Goal: Transaction & Acquisition: Purchase product/service

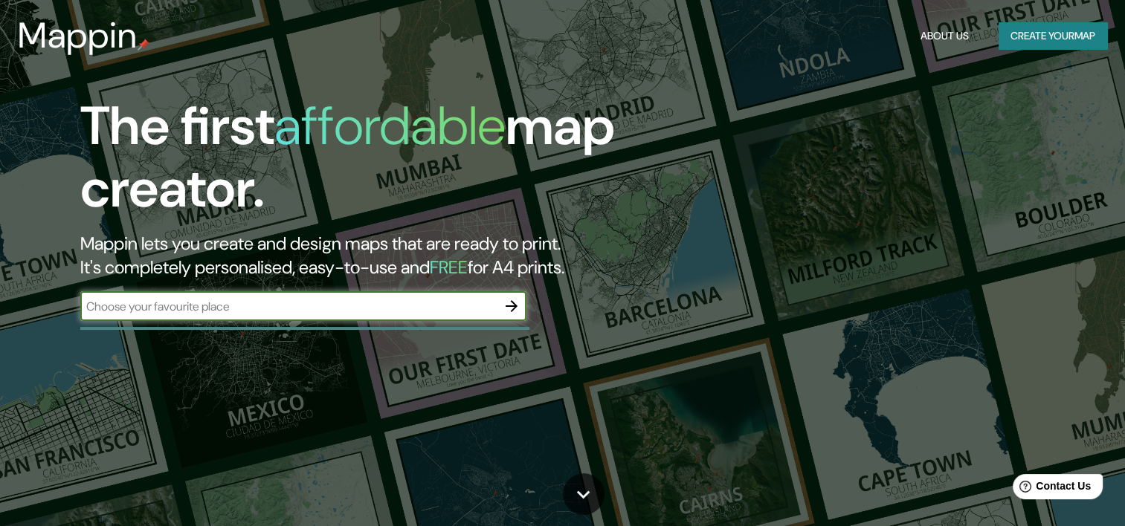
click at [267, 300] on input "text" at bounding box center [288, 306] width 416 height 17
type input "cuscatancingo"
click at [508, 306] on icon "button" at bounding box center [512, 306] width 12 height 12
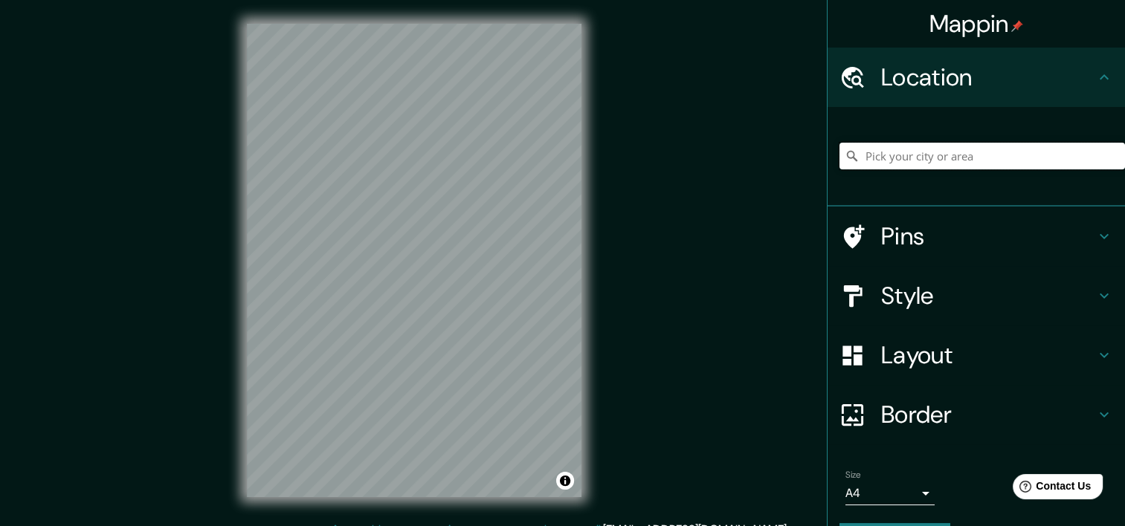
click at [910, 162] on input "Pick your city or area" at bounding box center [981, 156] width 285 height 27
click at [879, 149] on input "Pick your city or area" at bounding box center [981, 156] width 285 height 27
paste input "13.729936, -89.184423"
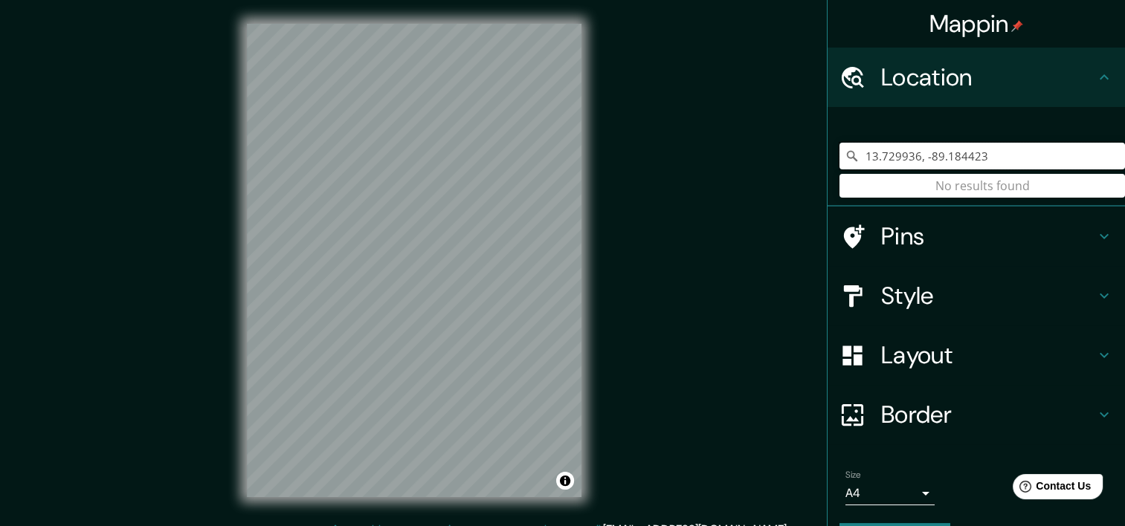
type input "13.729936, -89.184423"
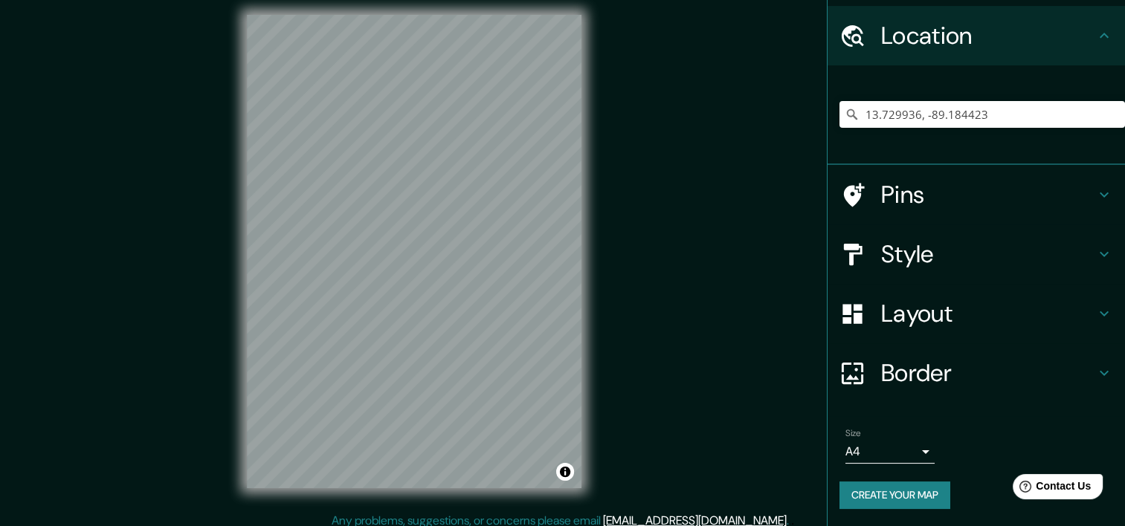
scroll to position [7, 0]
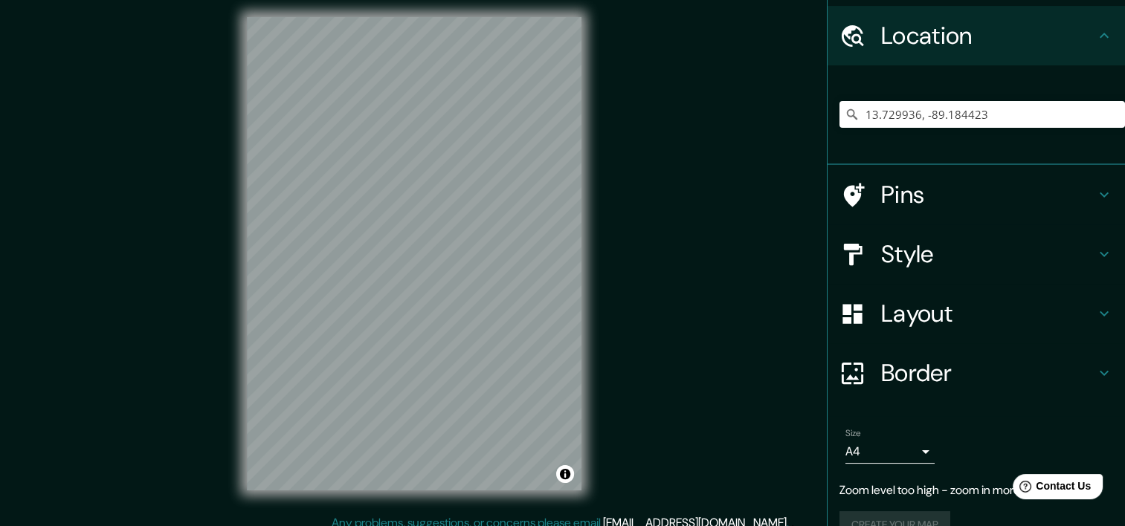
click at [1097, 197] on icon at bounding box center [1104, 195] width 18 height 18
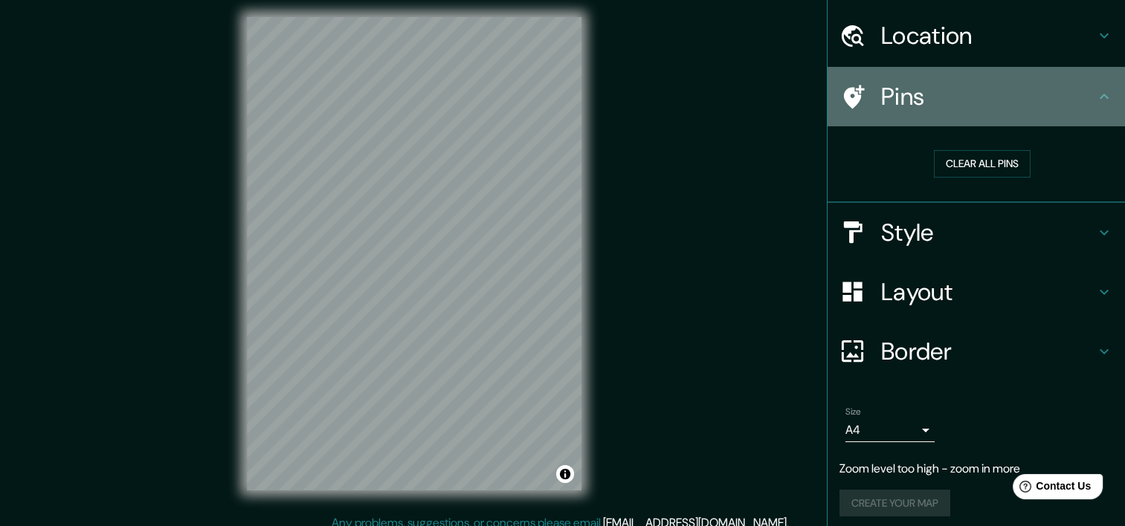
click at [1095, 97] on icon at bounding box center [1104, 97] width 18 height 18
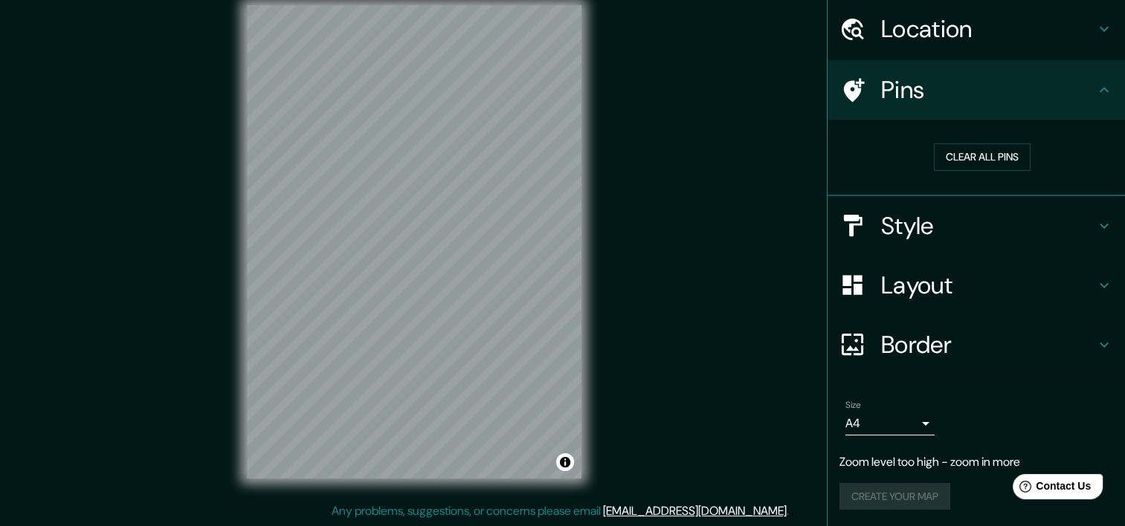
scroll to position [0, 0]
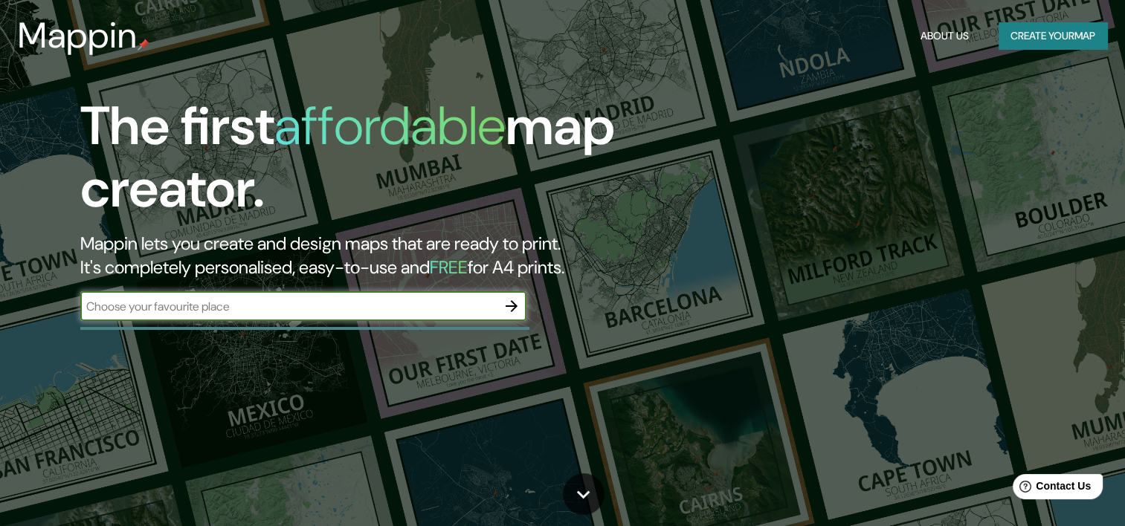
click at [317, 306] on input "text" at bounding box center [288, 306] width 416 height 17
type input "13.729936, -89.184423"
click at [510, 309] on icon "button" at bounding box center [512, 306] width 18 height 18
click at [1013, 41] on button "Create your map" at bounding box center [1052, 36] width 109 height 28
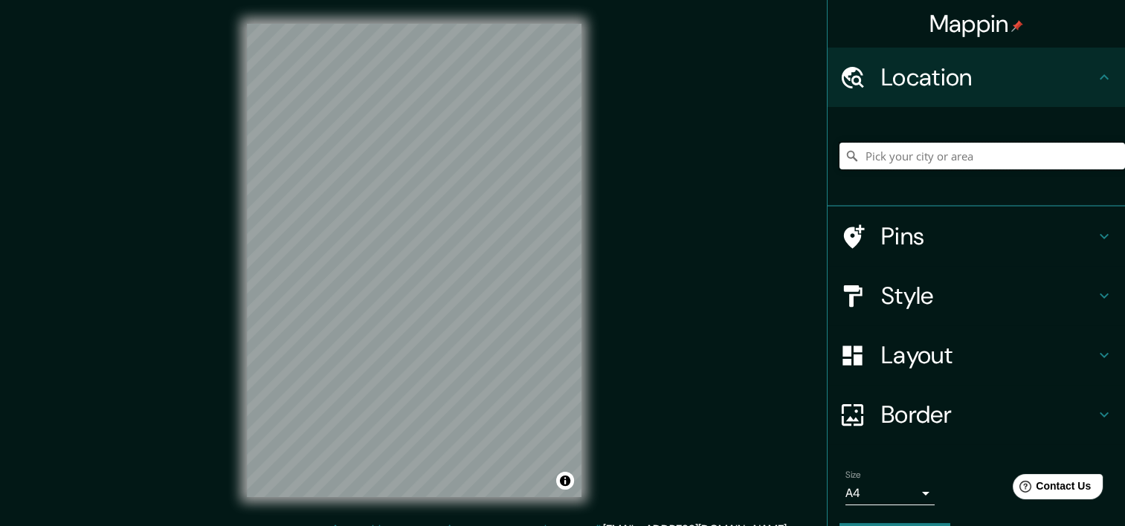
click at [910, 164] on input "Pick your city or area" at bounding box center [981, 156] width 285 height 27
paste input "13.729936, -89.184423"
type input "13.729936, -89.184423"
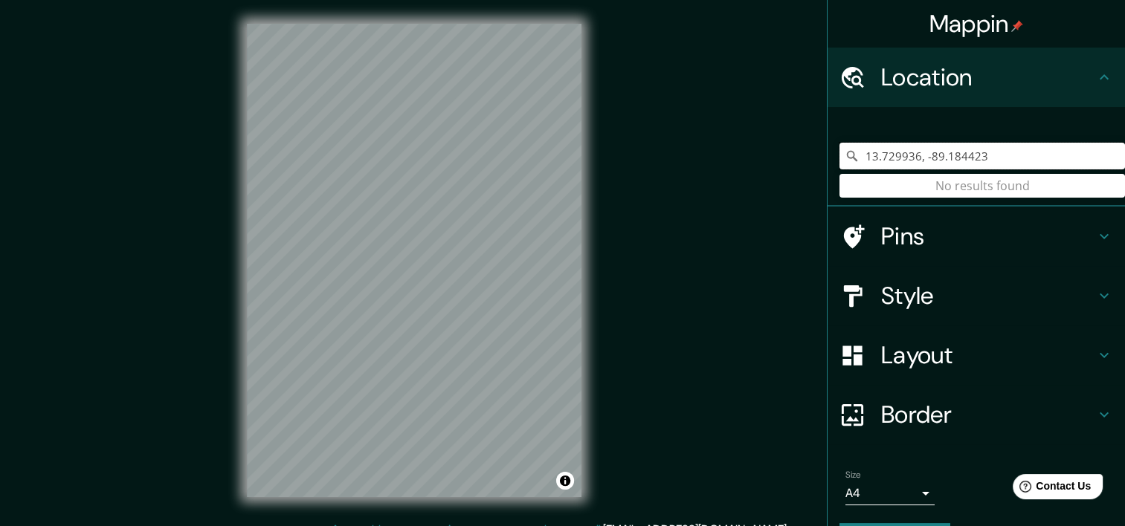
drag, startPoint x: 975, startPoint y: 150, endPoint x: 859, endPoint y: 161, distance: 117.2
click at [859, 161] on input "13.729936, -89.184423" at bounding box center [981, 156] width 285 height 27
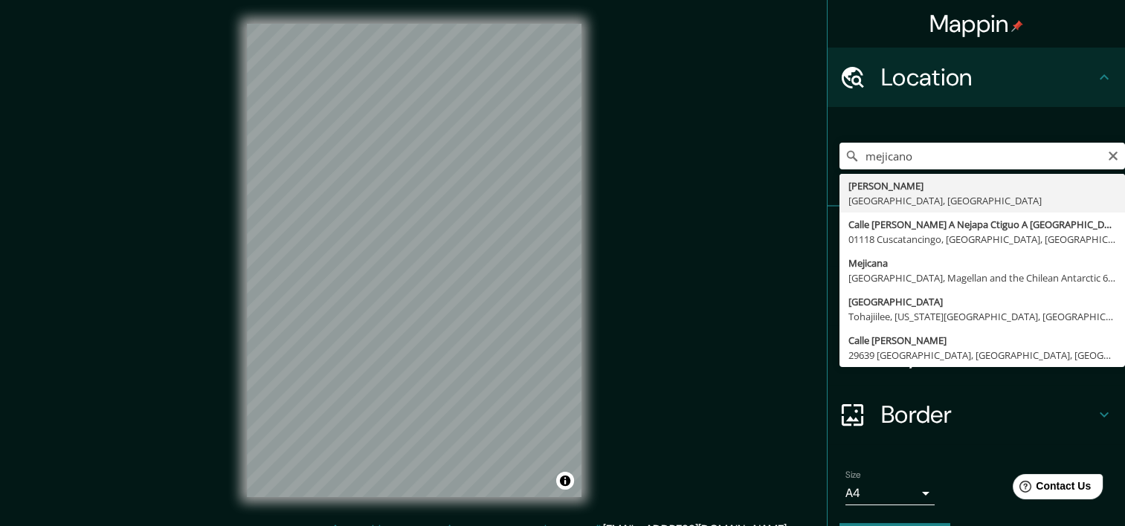
type input "Mejicanos, San Salvador, El Salvador"
